Goal: Navigation & Orientation: Find specific page/section

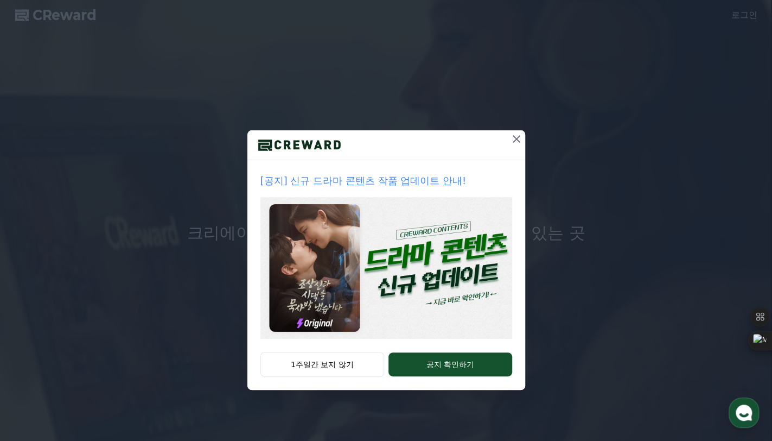
click at [522, 138] on icon at bounding box center [516, 138] width 13 height 13
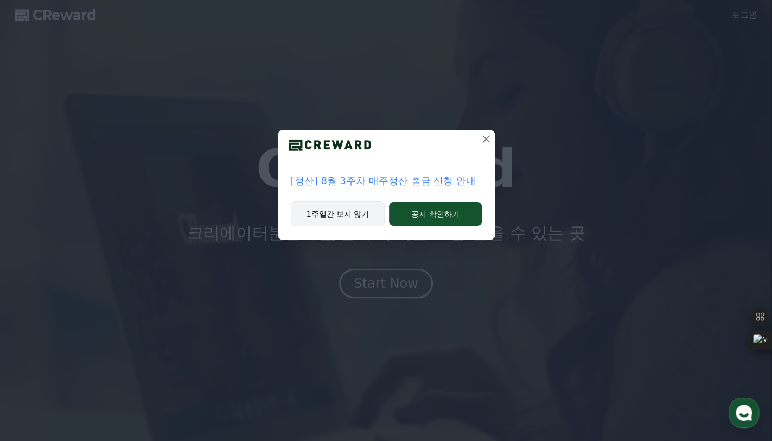
click at [342, 214] on button "1주일간 보지 않기" at bounding box center [338, 213] width 94 height 25
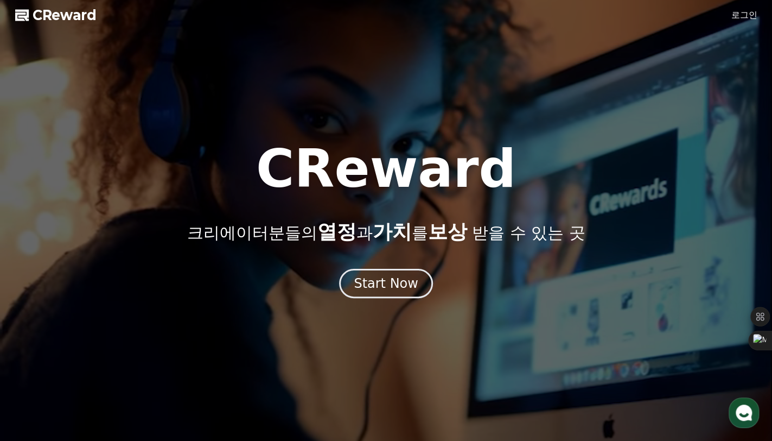
click at [748, 17] on link "로그인" at bounding box center [745, 15] width 26 height 13
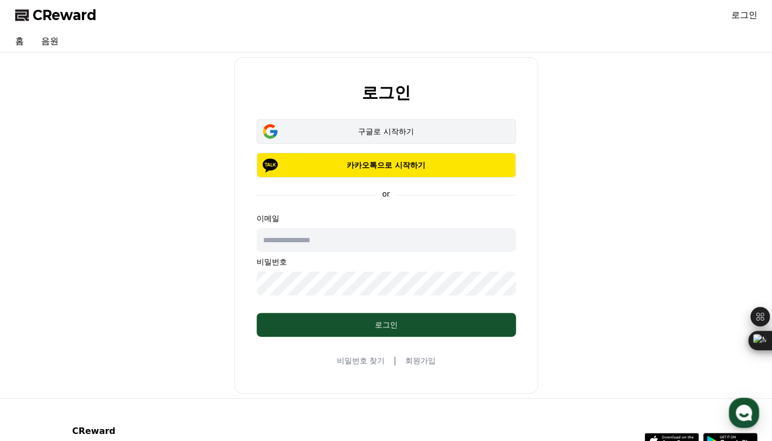
click at [398, 132] on div "구글로 시작하기" at bounding box center [386, 131] width 228 height 11
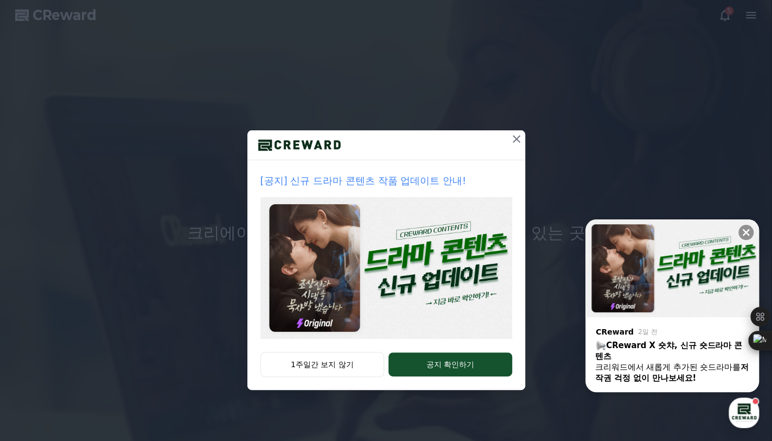
drag, startPoint x: 514, startPoint y: 138, endPoint x: 540, endPoint y: 146, distance: 27.3
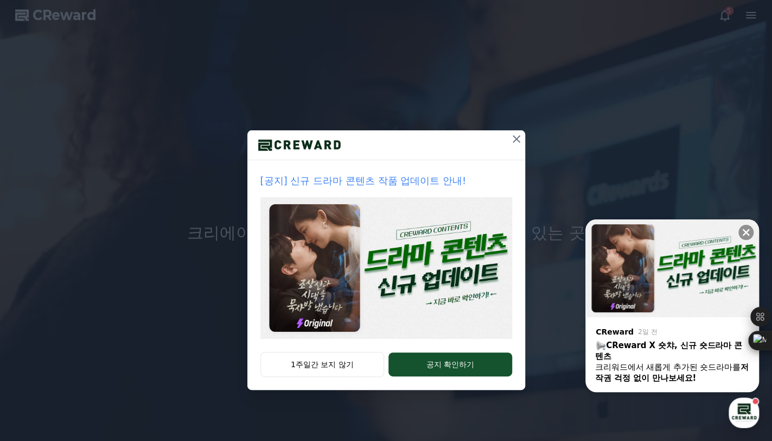
click at [514, 138] on icon at bounding box center [517, 139] width 8 height 8
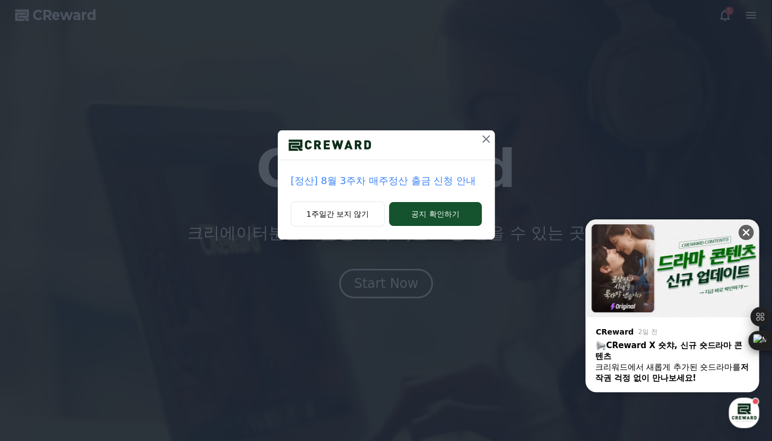
click at [743, 232] on icon at bounding box center [746, 232] width 11 height 11
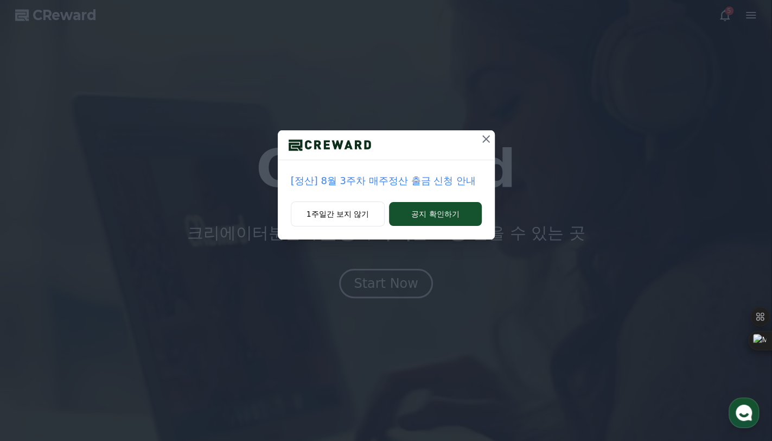
click at [484, 138] on icon at bounding box center [486, 138] width 13 height 13
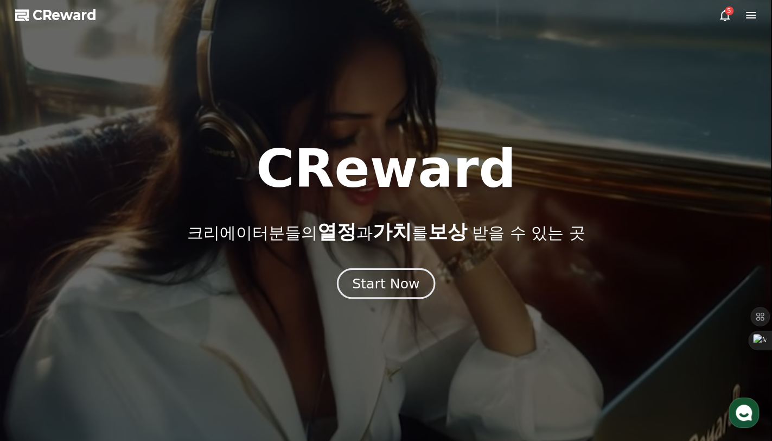
click at [374, 283] on div "Start Now" at bounding box center [385, 283] width 67 height 18
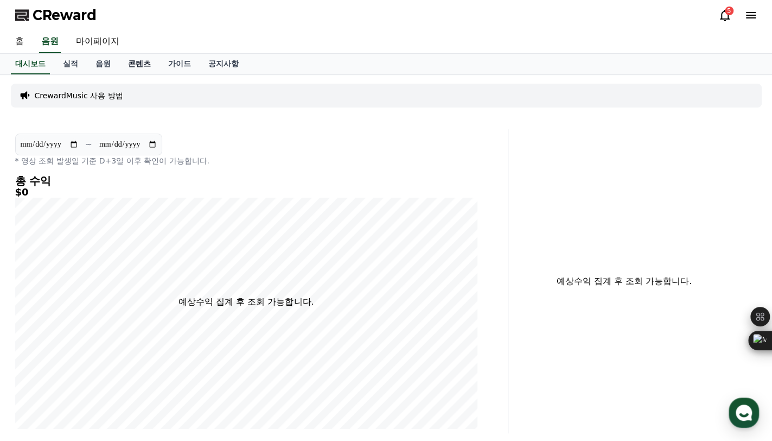
click at [152, 63] on link "콘텐츠" at bounding box center [139, 64] width 40 height 21
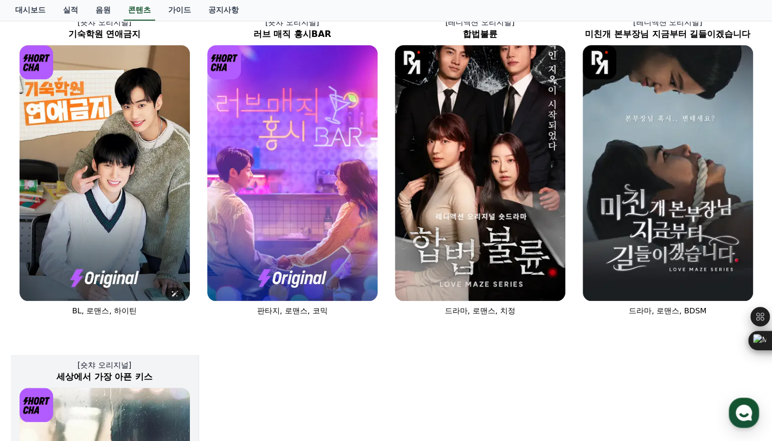
scroll to position [412, 0]
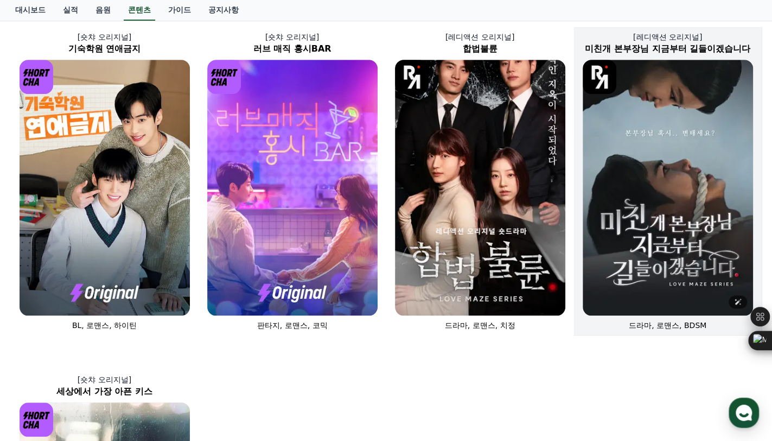
click at [663, 115] on img at bounding box center [668, 188] width 170 height 256
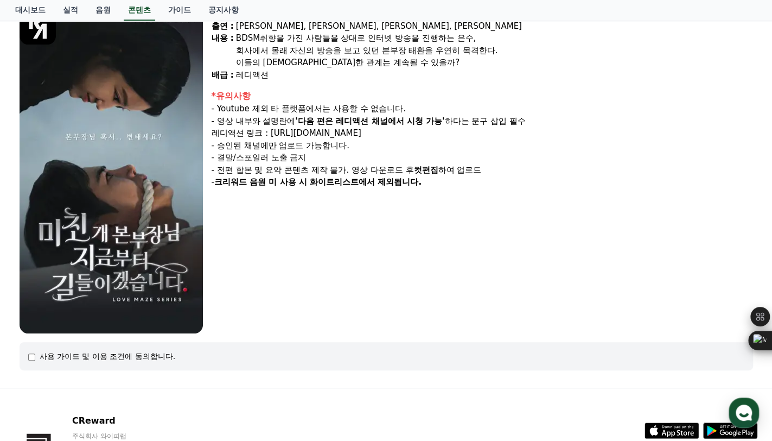
scroll to position [54, 0]
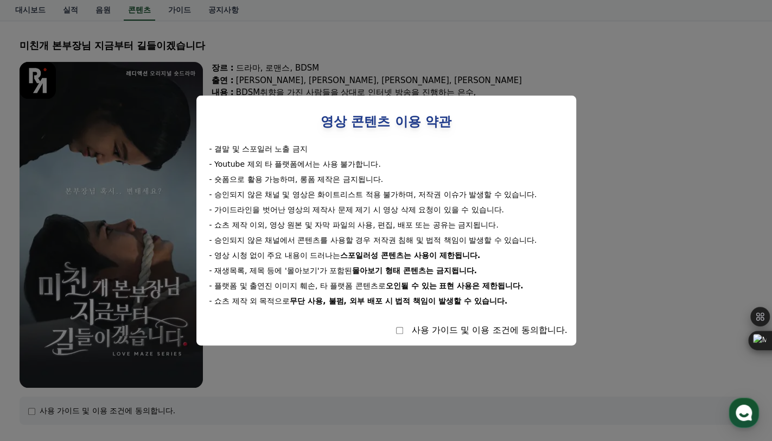
click at [475, 384] on button "close modal" at bounding box center [386, 220] width 772 height 441
click at [450, 385] on button "close modal" at bounding box center [386, 220] width 772 height 441
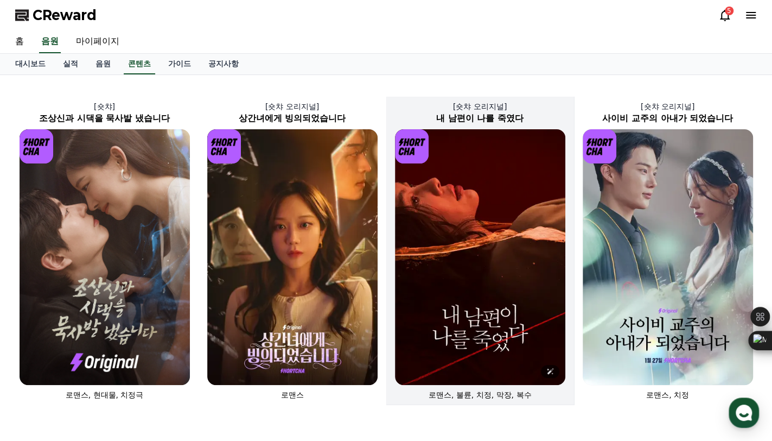
click at [504, 229] on img at bounding box center [480, 257] width 170 height 256
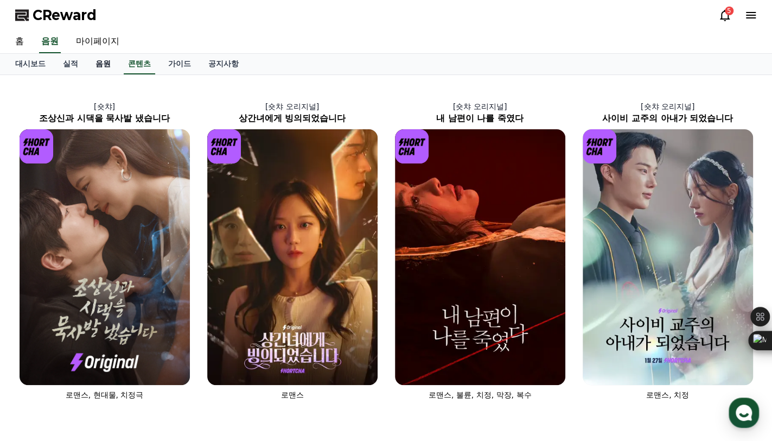
click at [105, 59] on link "음원" at bounding box center [103, 64] width 33 height 21
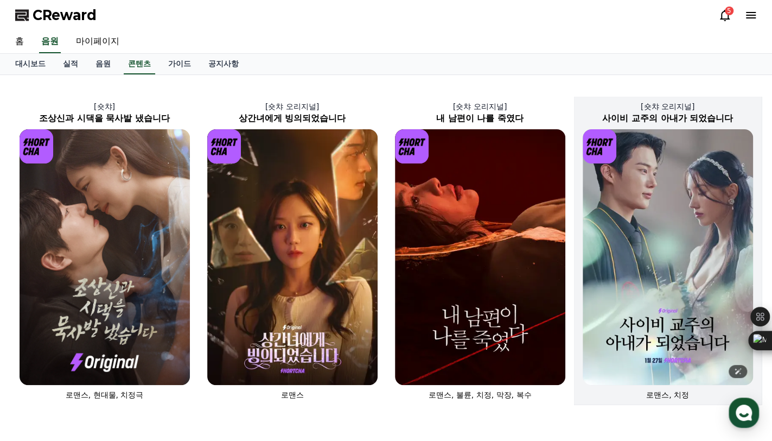
click at [673, 221] on img at bounding box center [668, 257] width 170 height 256
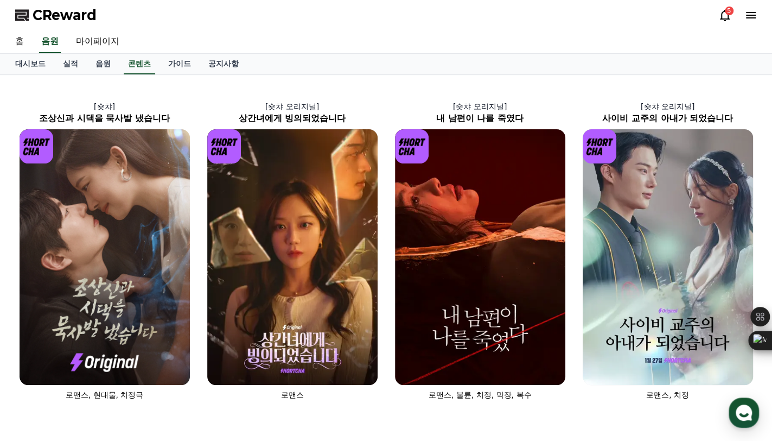
click at [753, 16] on icon at bounding box center [751, 15] width 13 height 13
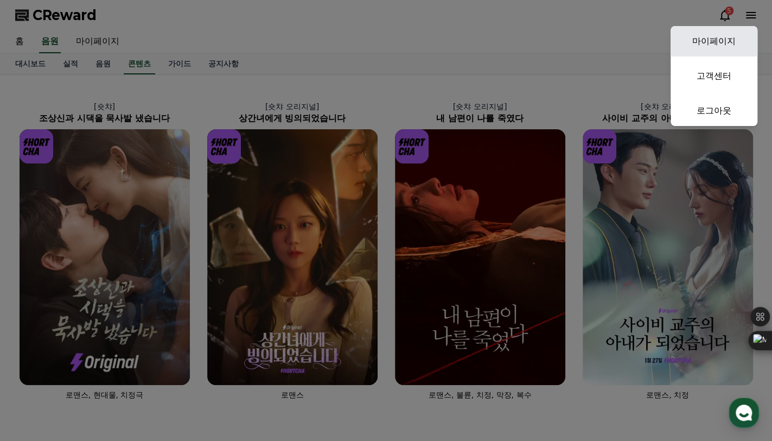
click at [730, 42] on link "마이페이지" at bounding box center [714, 41] width 87 height 30
select select "**********"
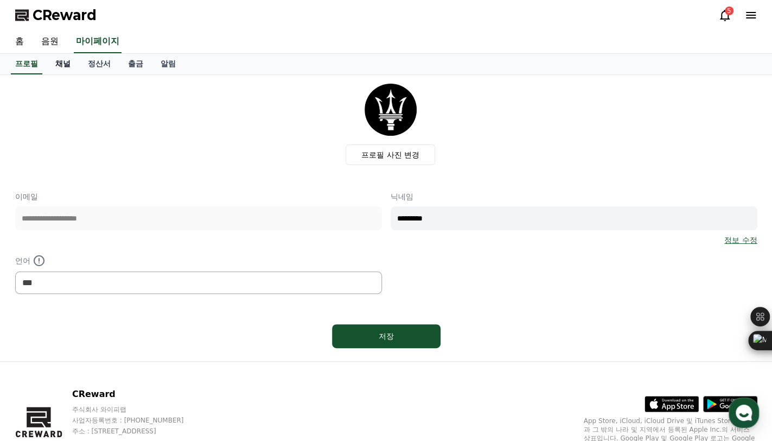
click at [69, 68] on link "채널" at bounding box center [63, 64] width 33 height 21
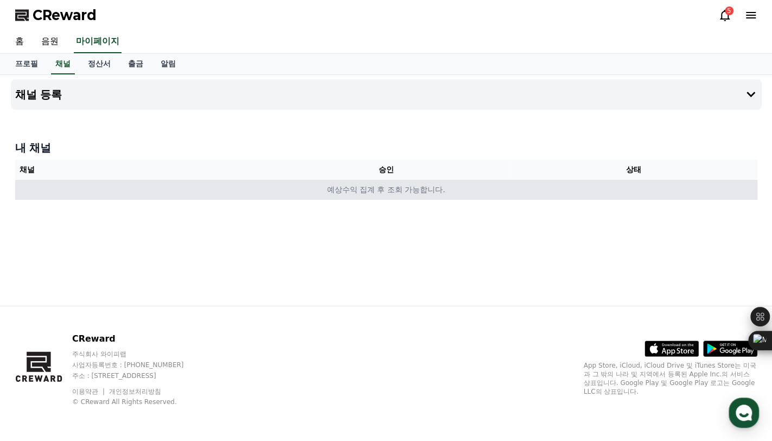
click at [361, 192] on td "예상수익 집계 후 조회 가능합니다." at bounding box center [386, 190] width 742 height 20
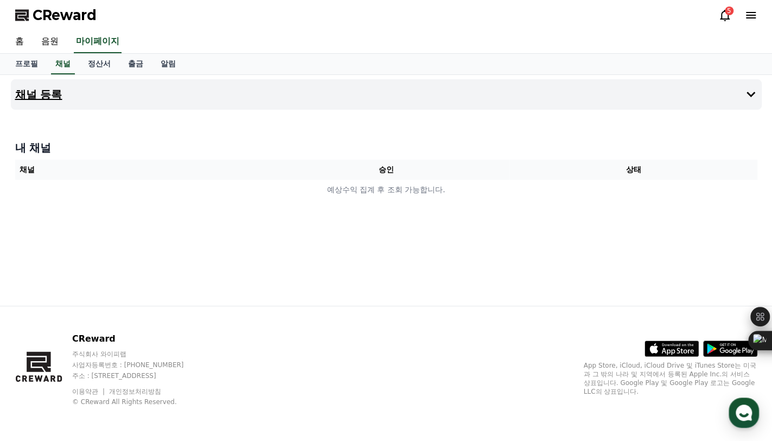
click at [71, 94] on button "채널 등록" at bounding box center [386, 94] width 751 height 30
